Goal: Information Seeking & Learning: Learn about a topic

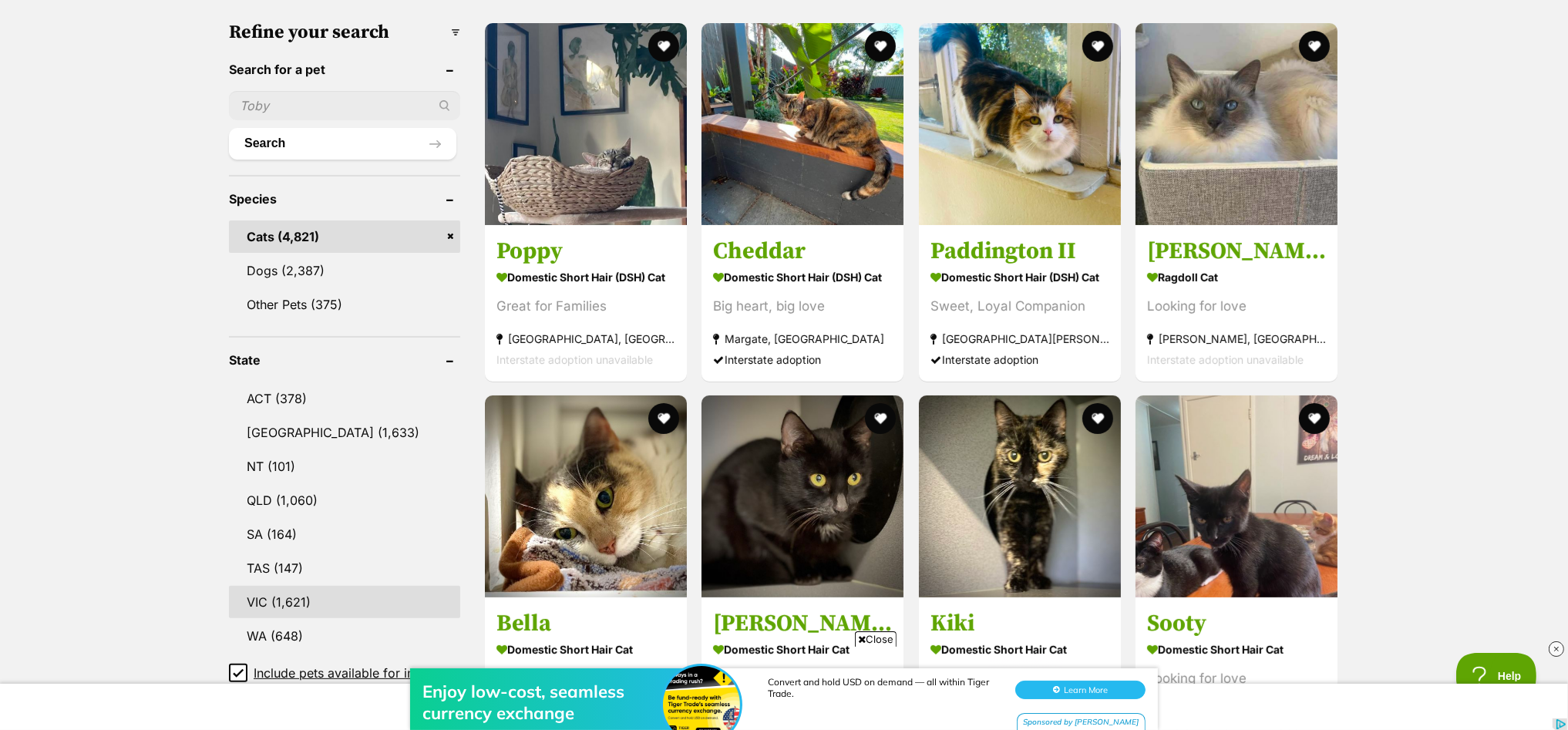
click at [265, 589] on link "VIC (1,621)" at bounding box center [345, 602] width 232 height 32
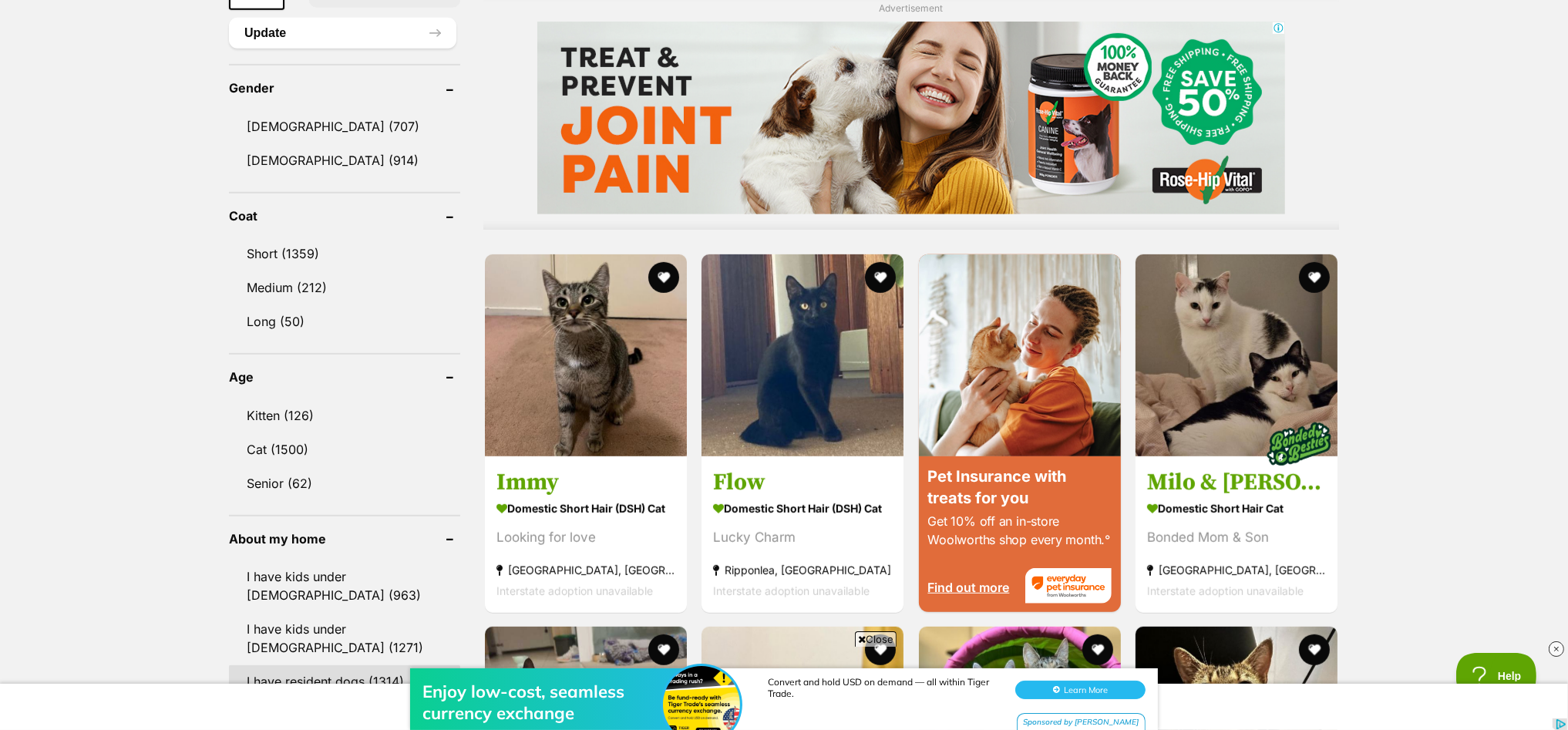
scroll to position [1348, 0]
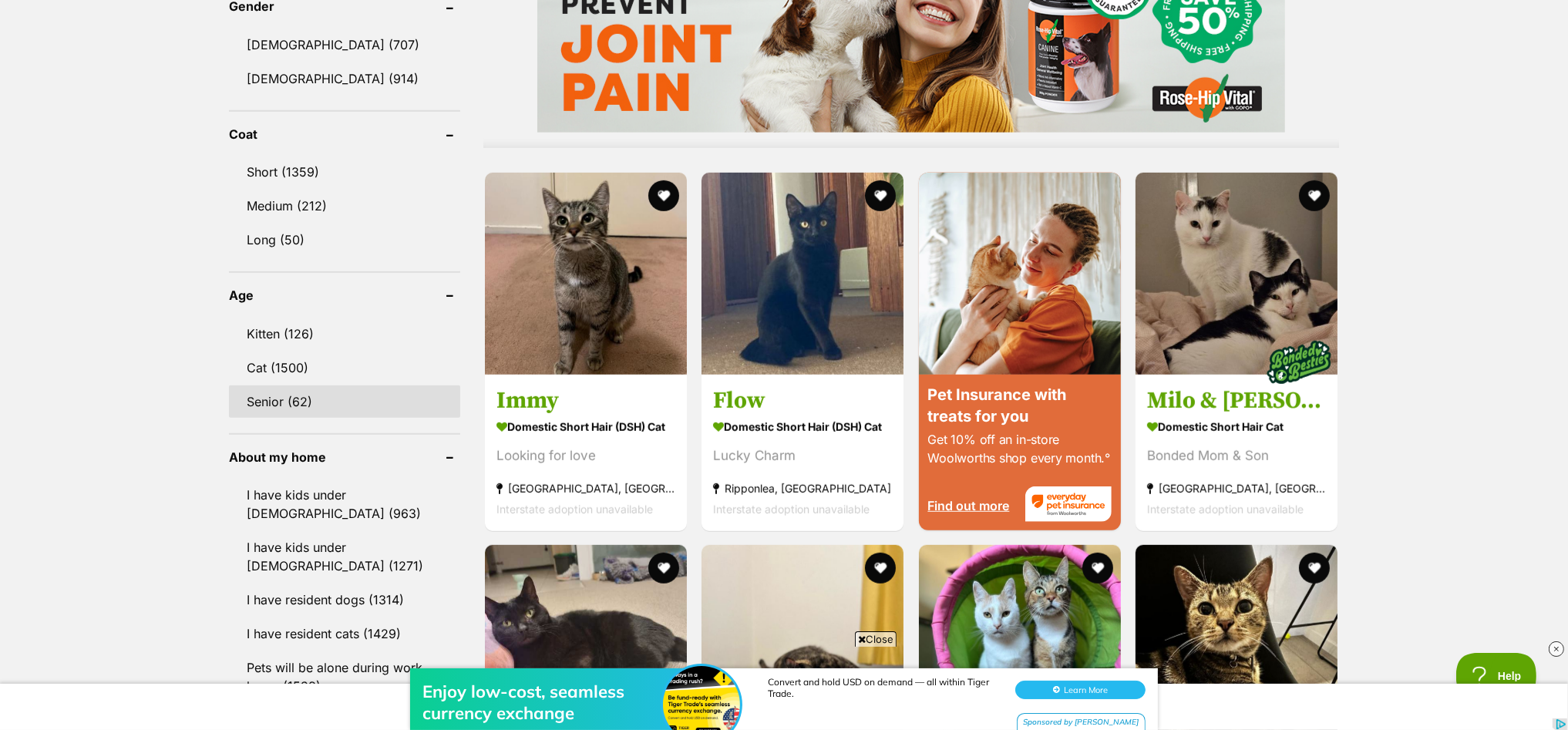
click at [312, 386] on link "Senior (62)" at bounding box center [345, 402] width 232 height 32
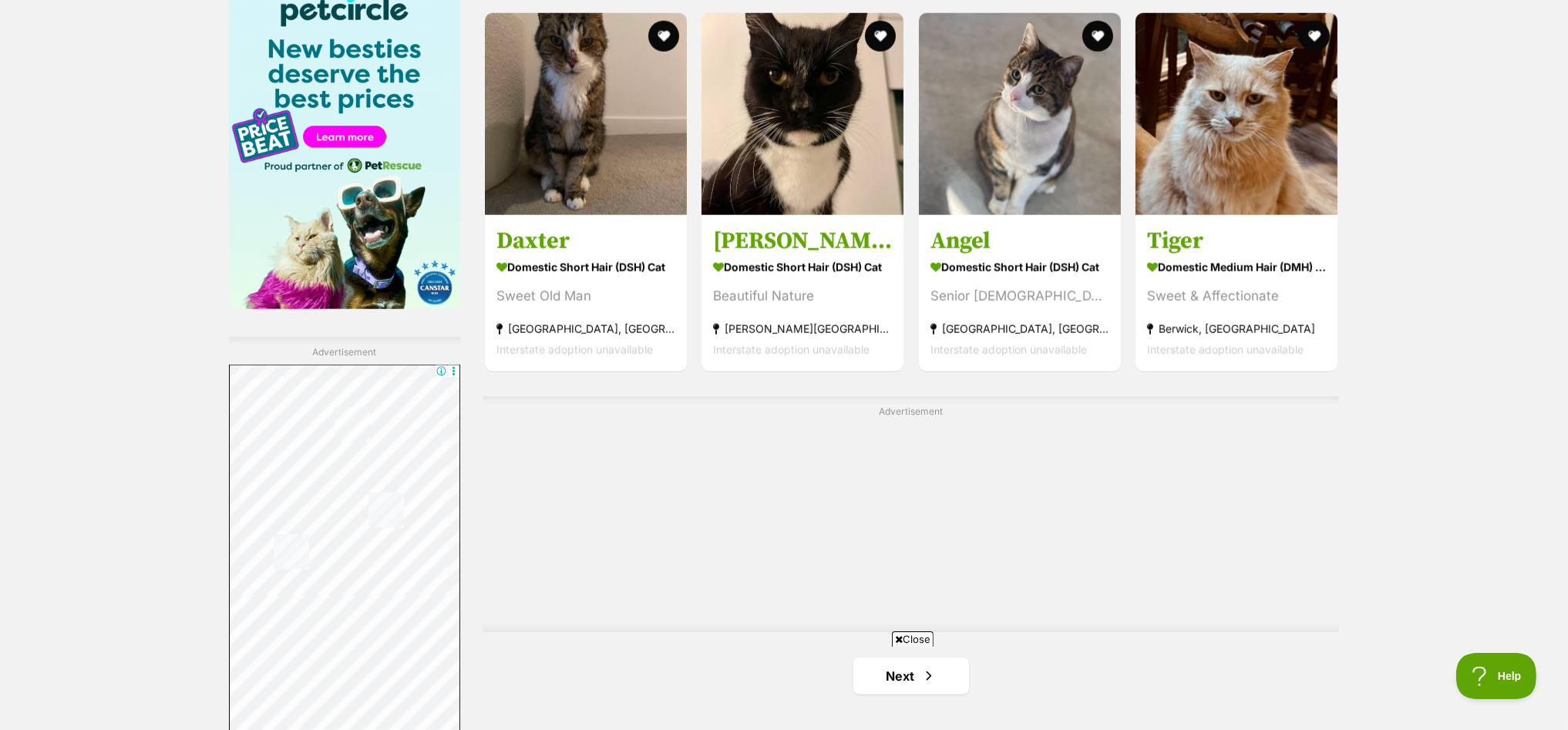
scroll to position [2505, 0]
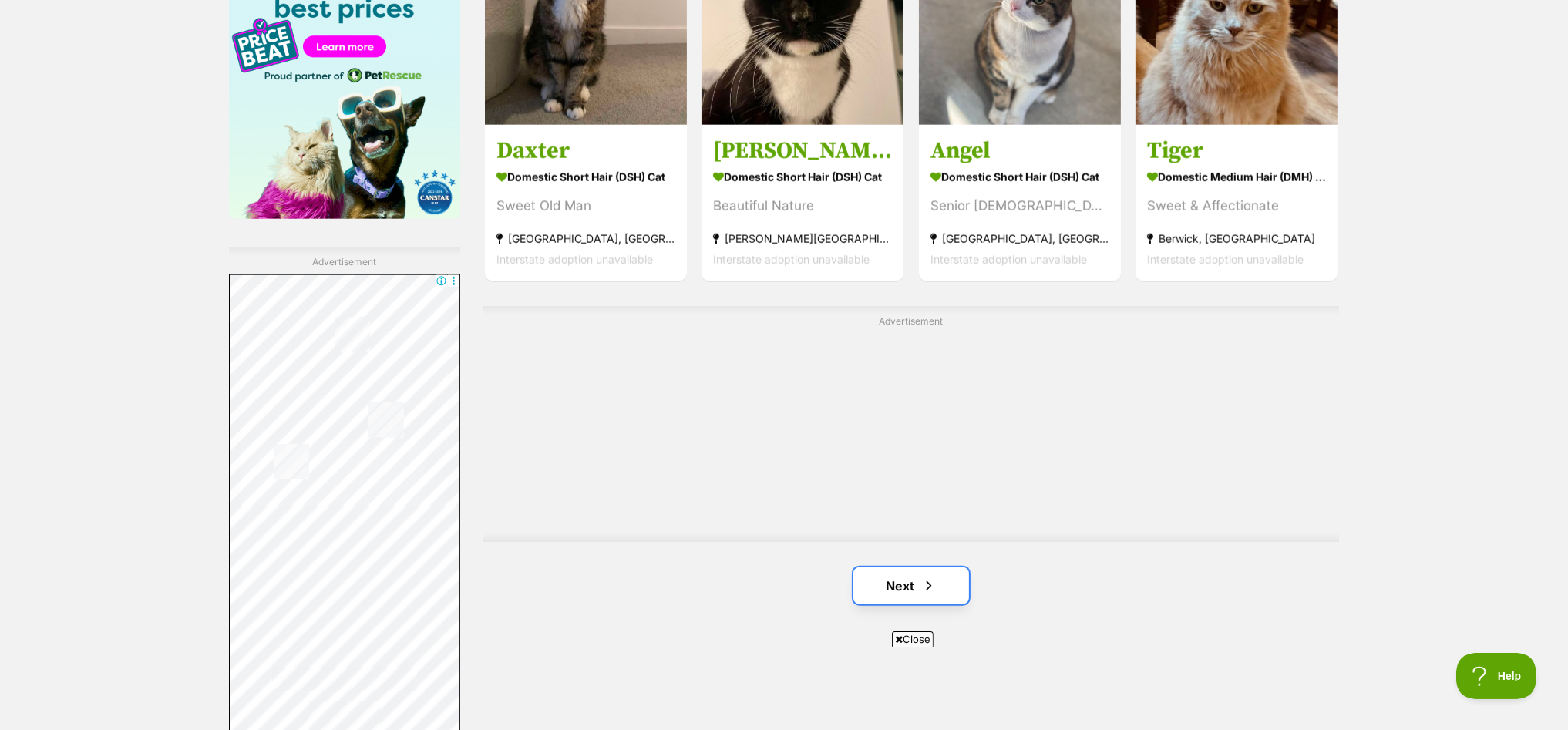
click at [893, 588] on link "Next" at bounding box center [911, 586] width 116 height 37
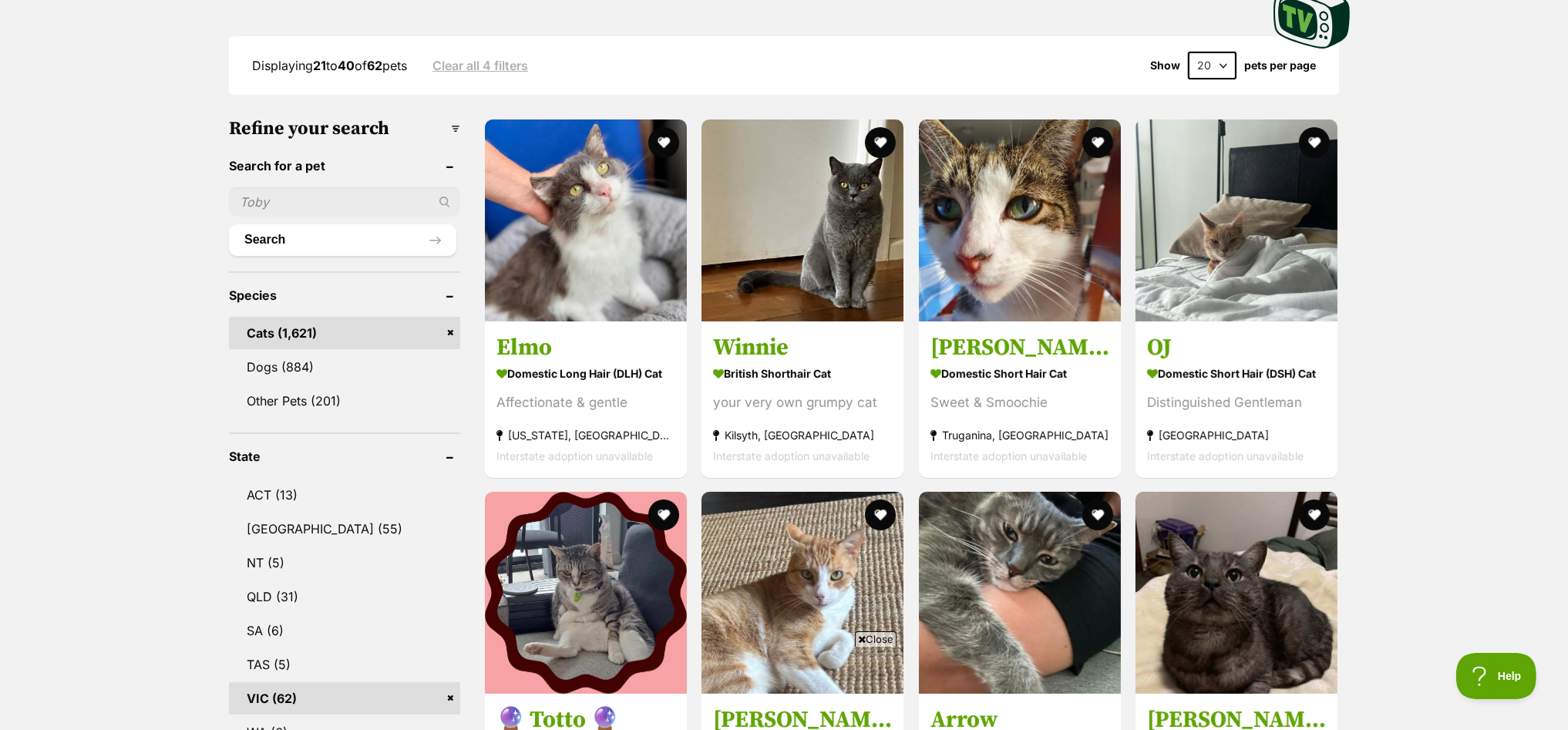
scroll to position [578, 0]
